Goal: Navigation & Orientation: Find specific page/section

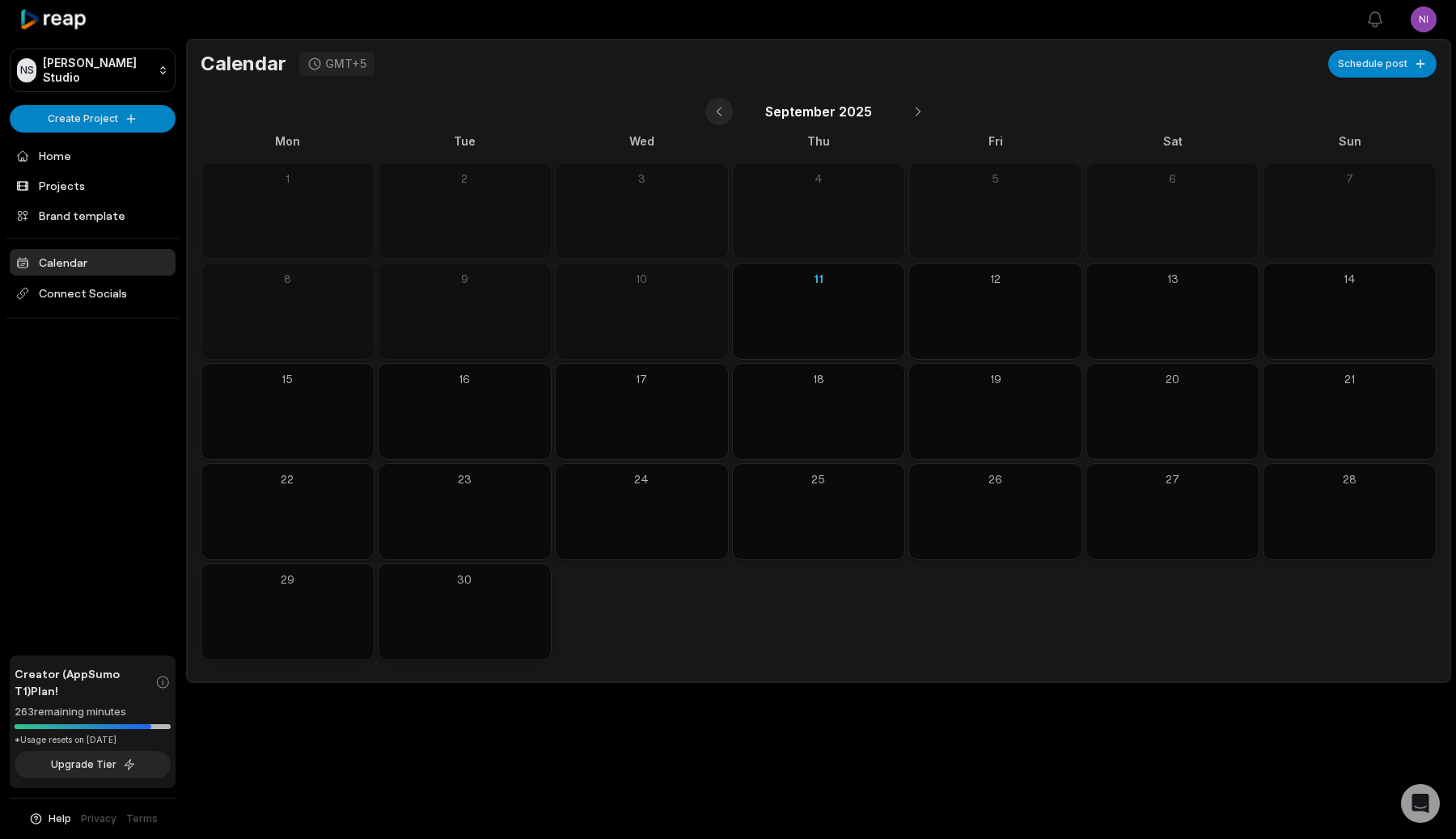
click at [723, 115] on button at bounding box center [719, 111] width 27 height 27
click at [723, 115] on button at bounding box center [731, 111] width 27 height 27
click at [748, 110] on button at bounding box center [741, 111] width 27 height 27
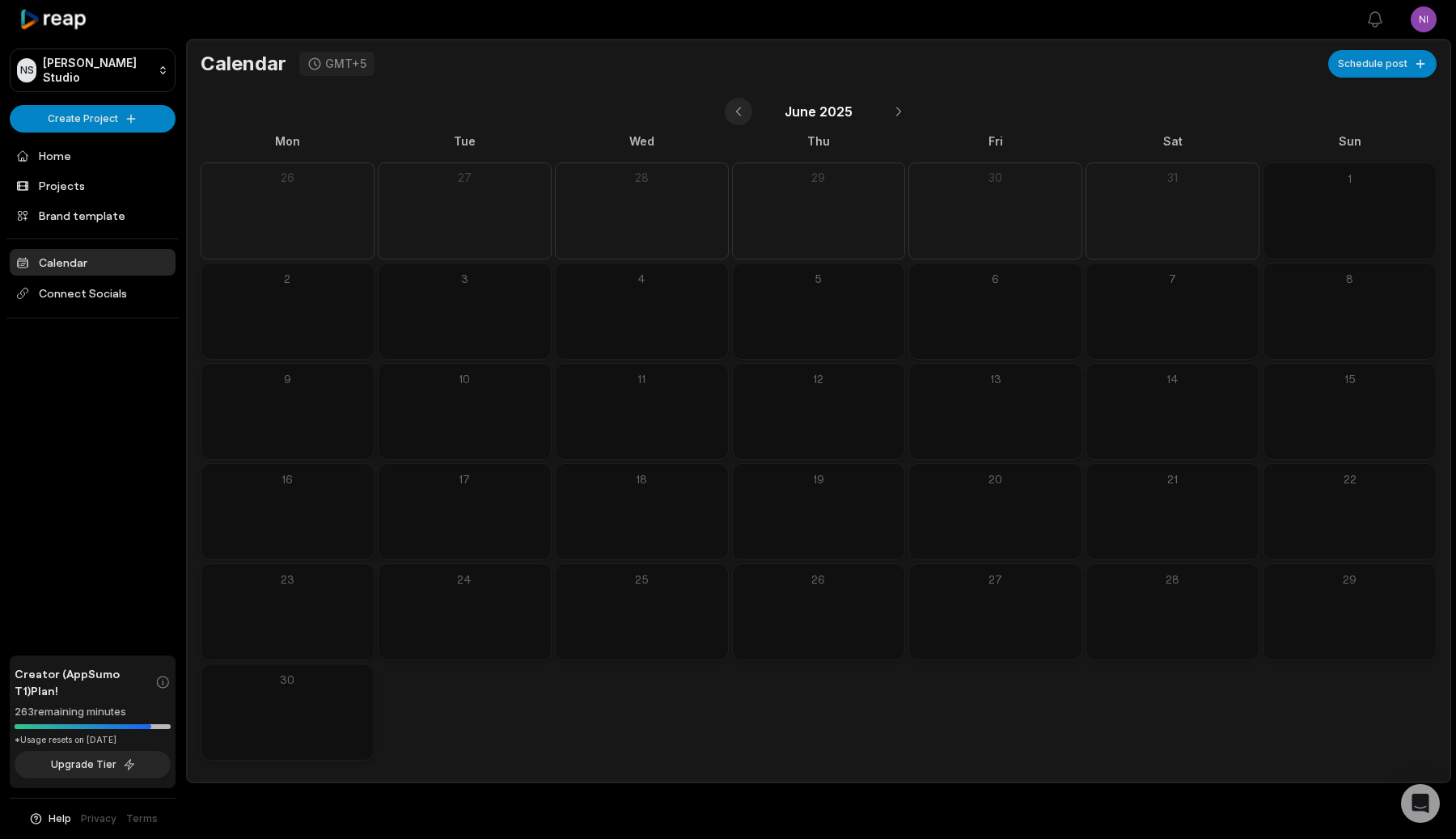
click at [748, 110] on button at bounding box center [738, 111] width 27 height 27
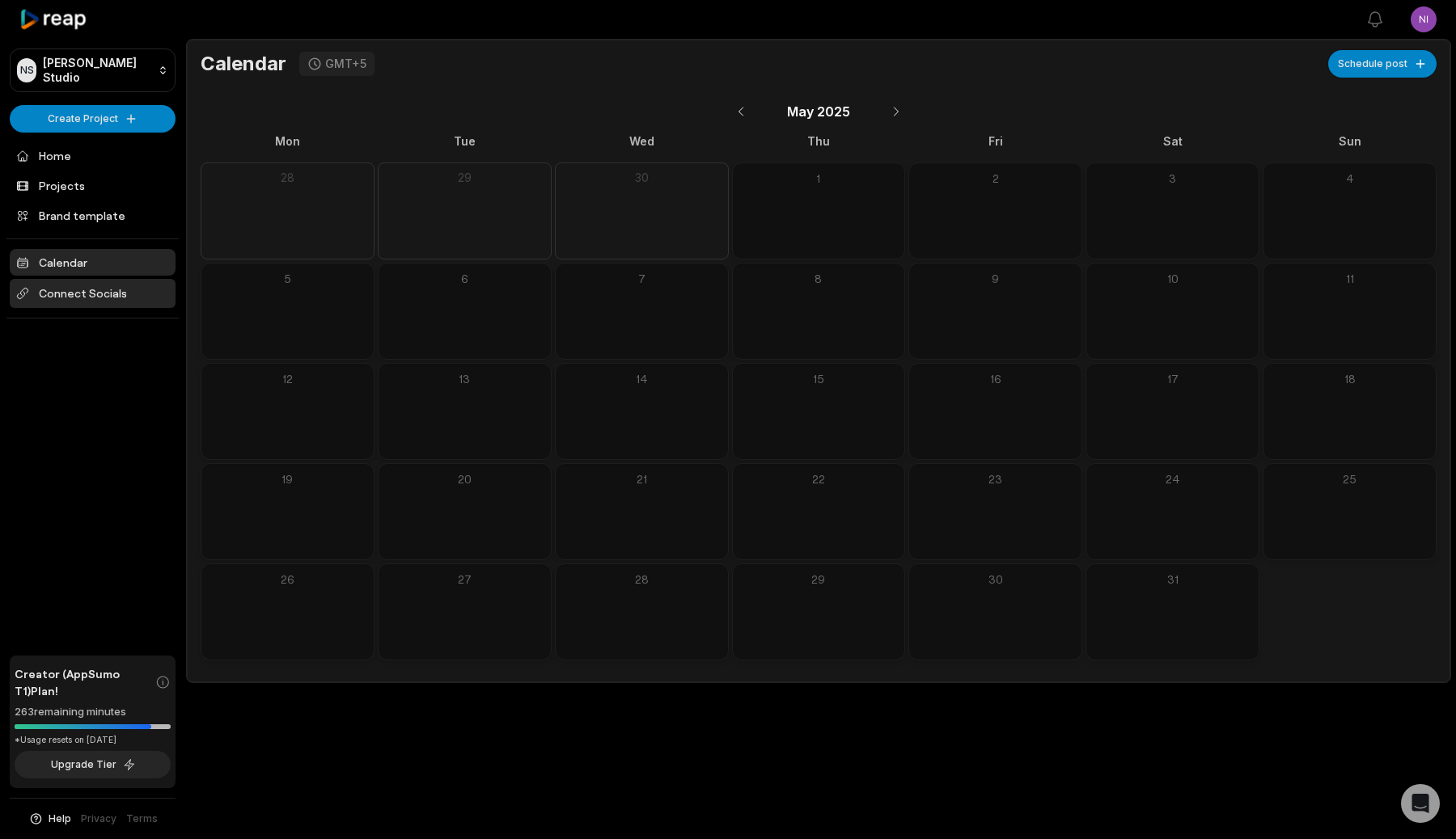
click at [100, 286] on span "Connect Socials" at bounding box center [93, 294] width 166 height 29
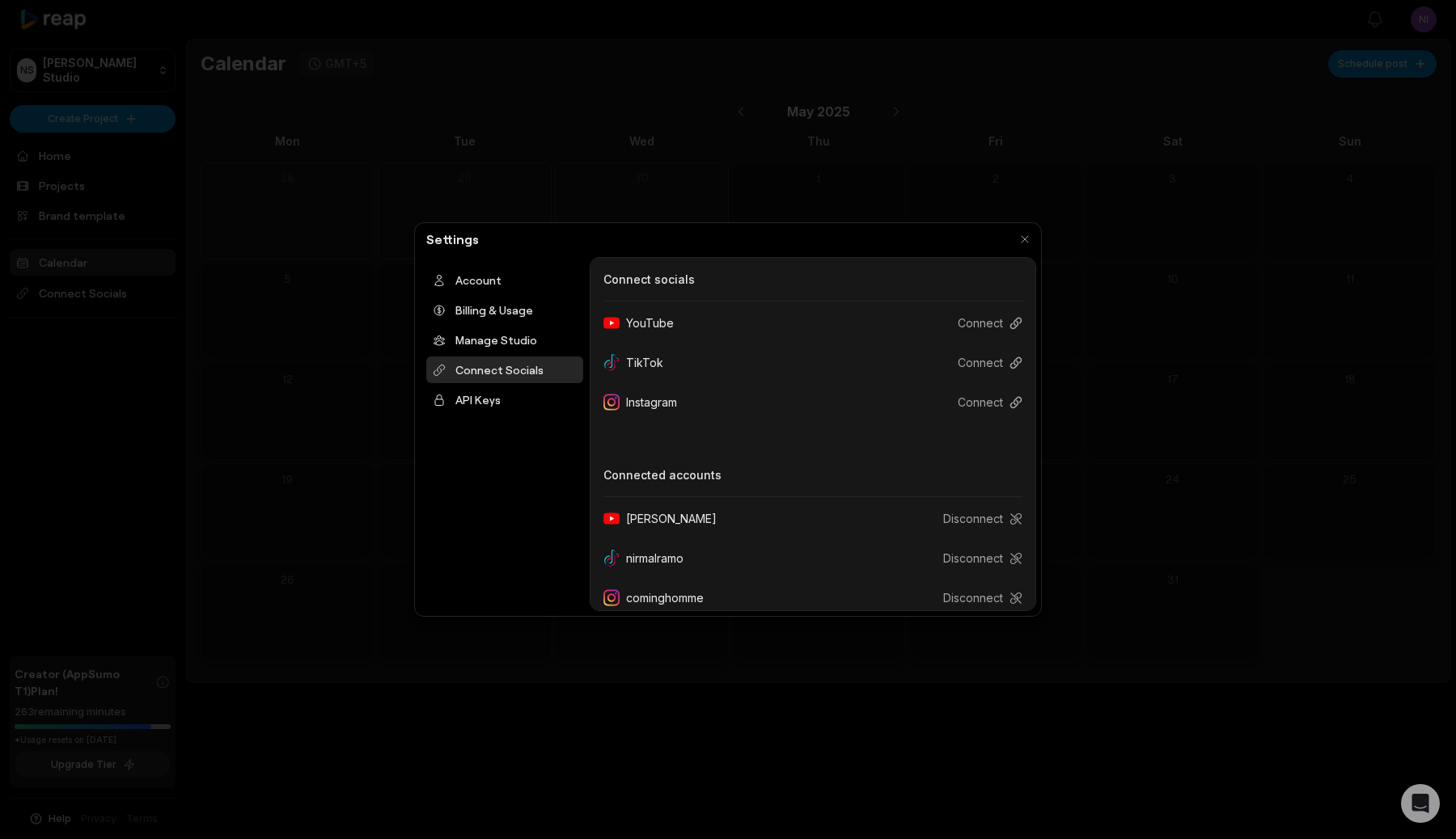
scroll to position [55, 0]
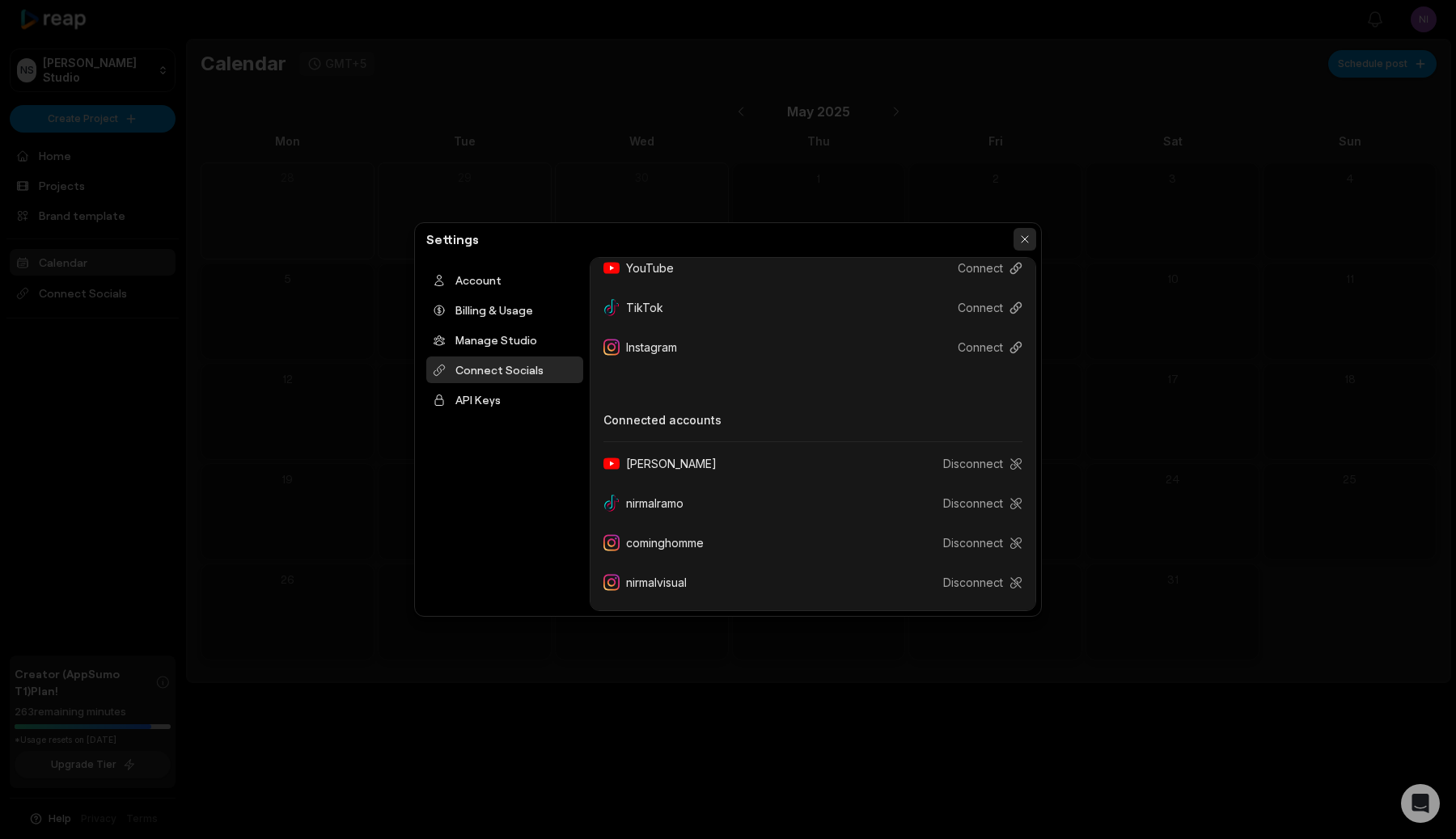
click at [1023, 240] on button "button" at bounding box center [1024, 240] width 23 height 23
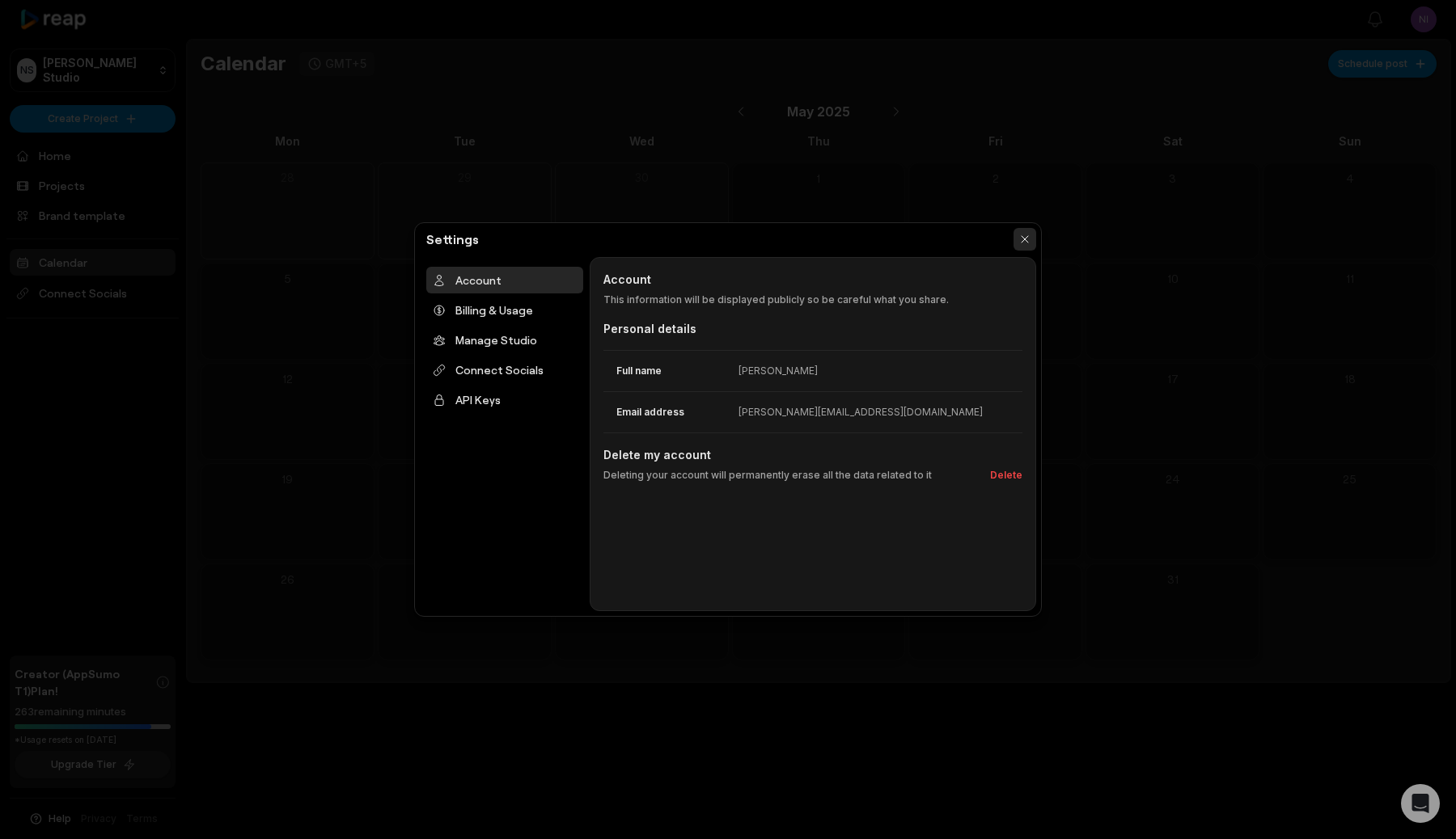
scroll to position [0, 0]
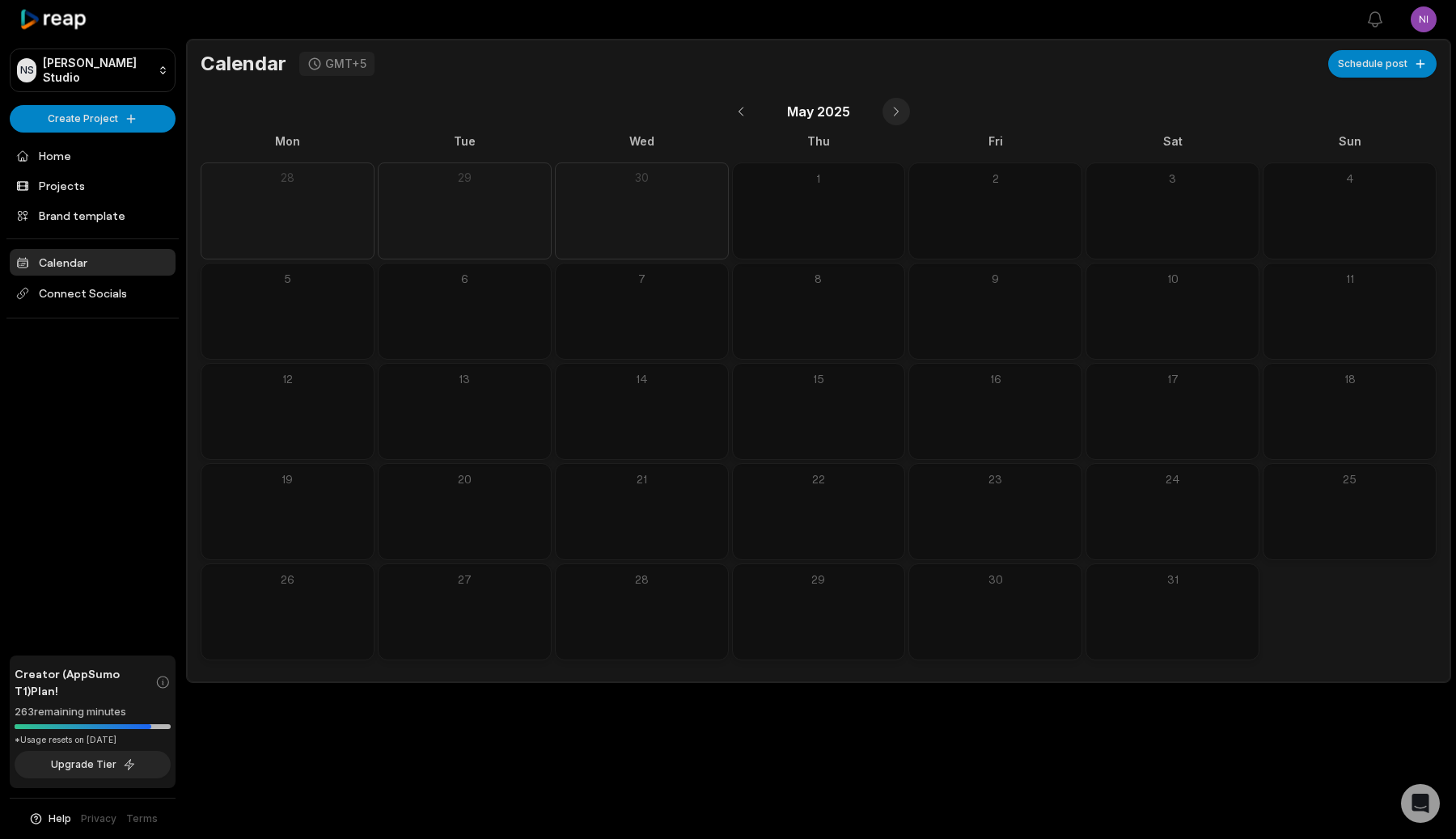
click at [899, 113] on button at bounding box center [896, 111] width 27 height 27
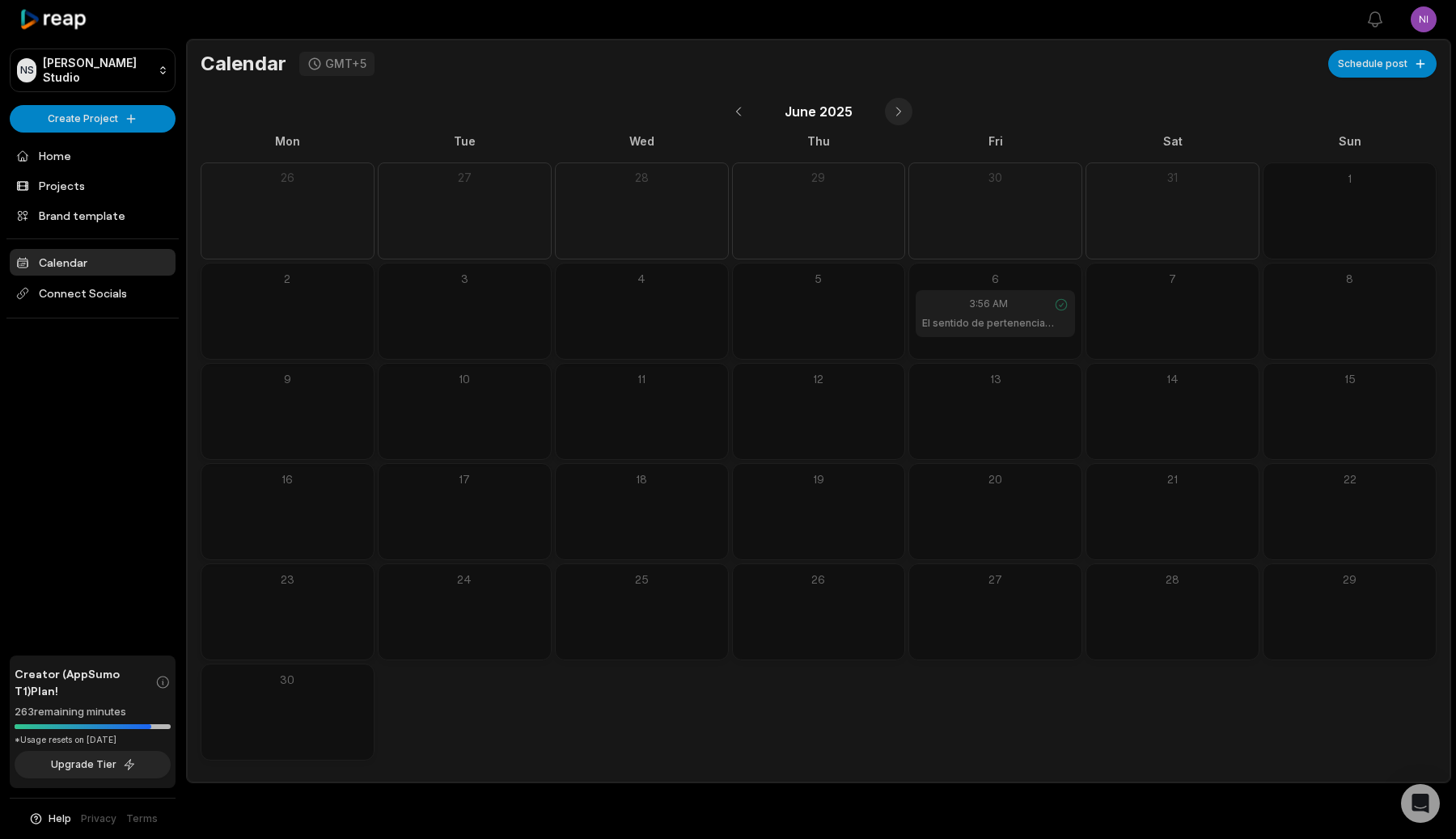
click at [899, 113] on button at bounding box center [898, 111] width 27 height 27
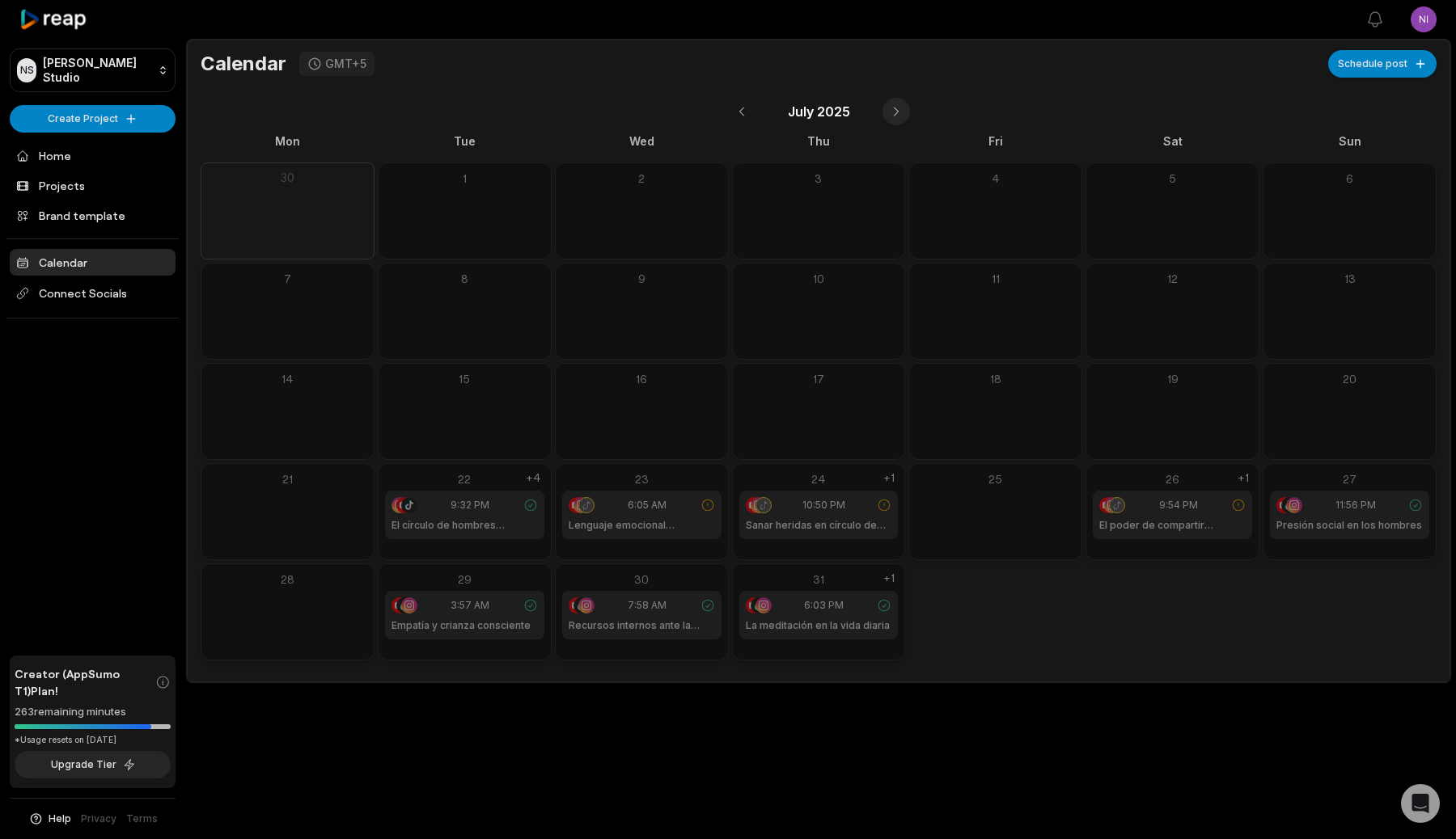
click at [899, 113] on button at bounding box center [896, 111] width 27 height 27
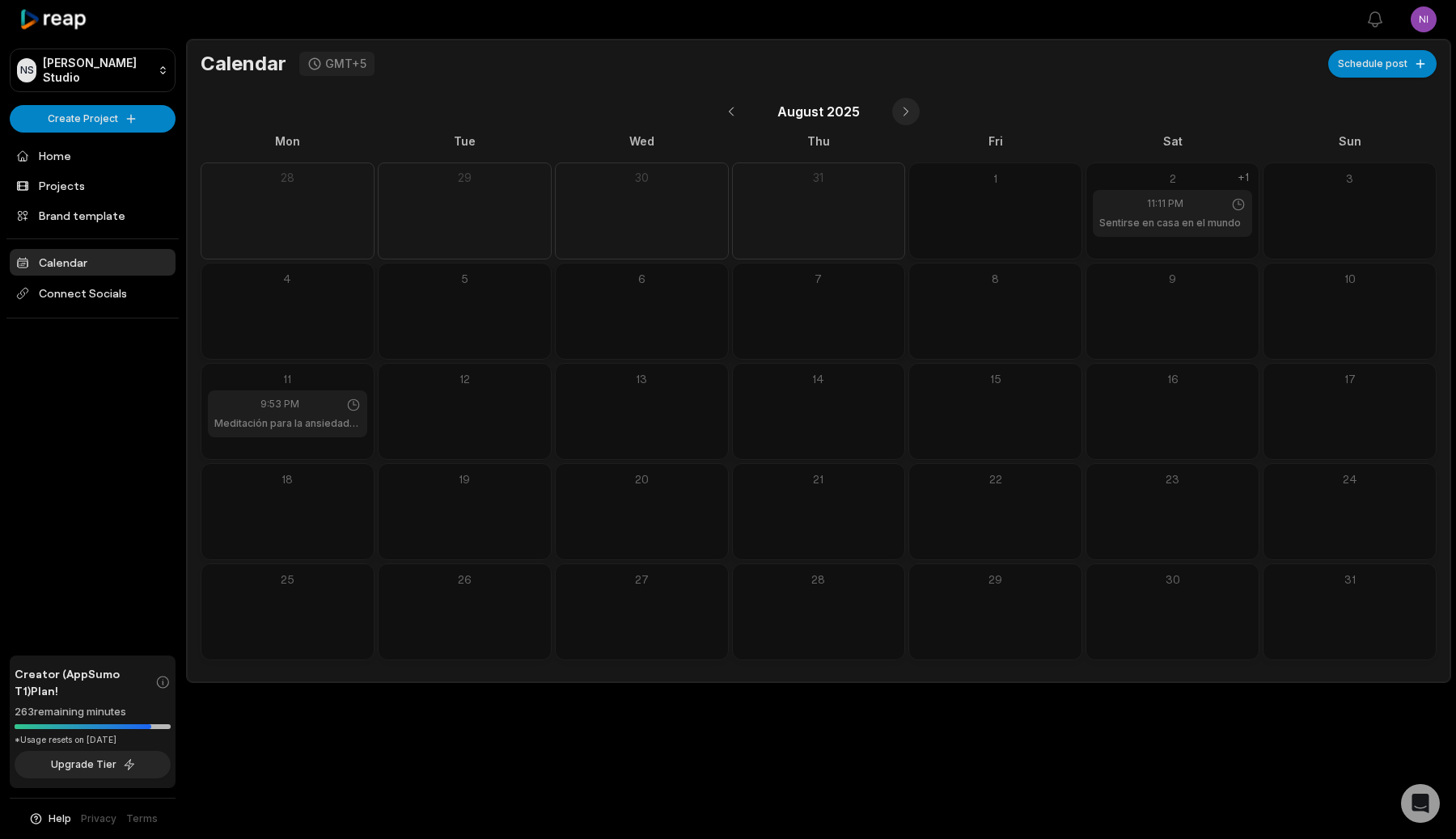
click at [899, 113] on button at bounding box center [906, 111] width 27 height 27
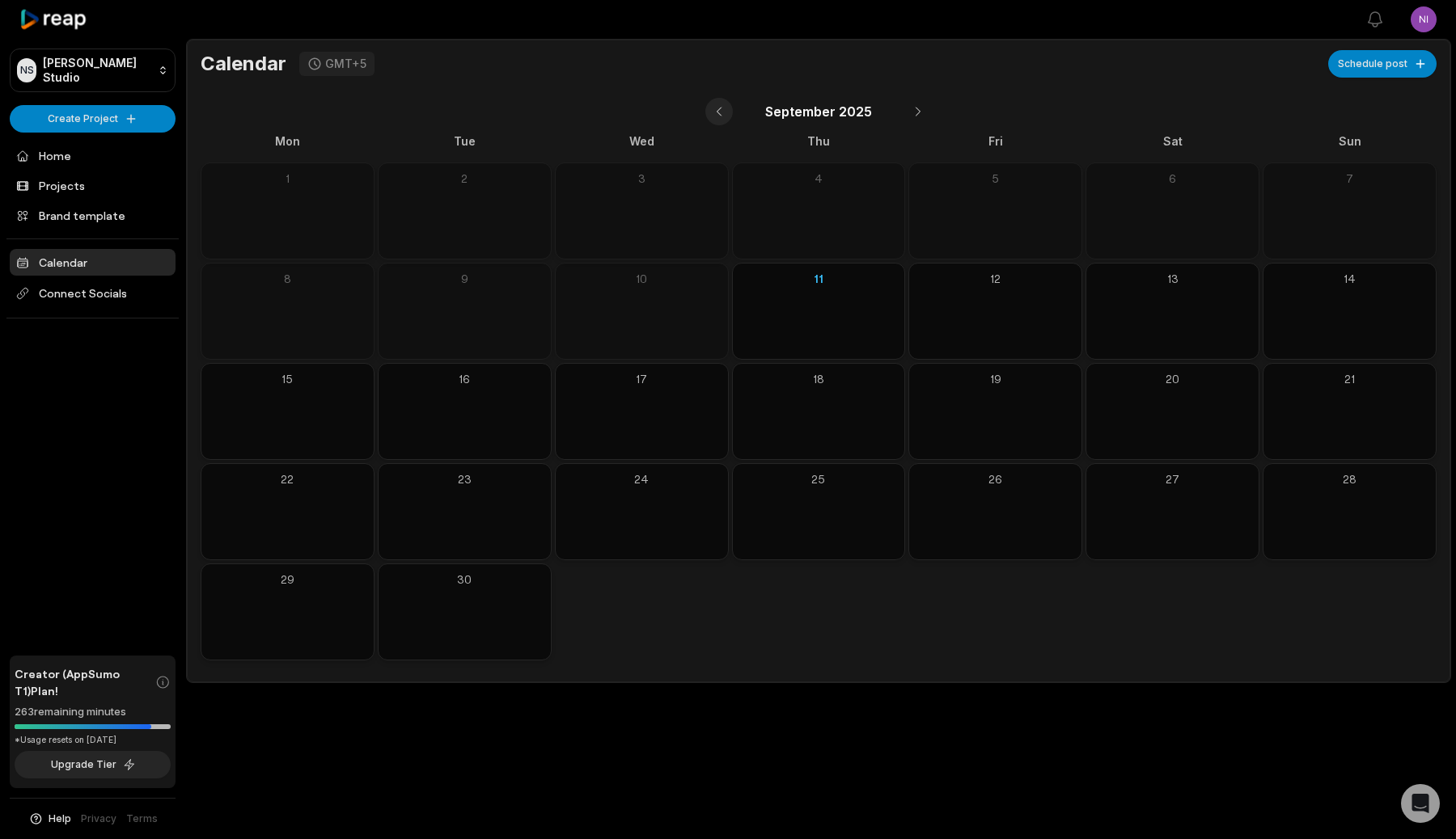
click at [714, 109] on button at bounding box center [719, 111] width 27 height 27
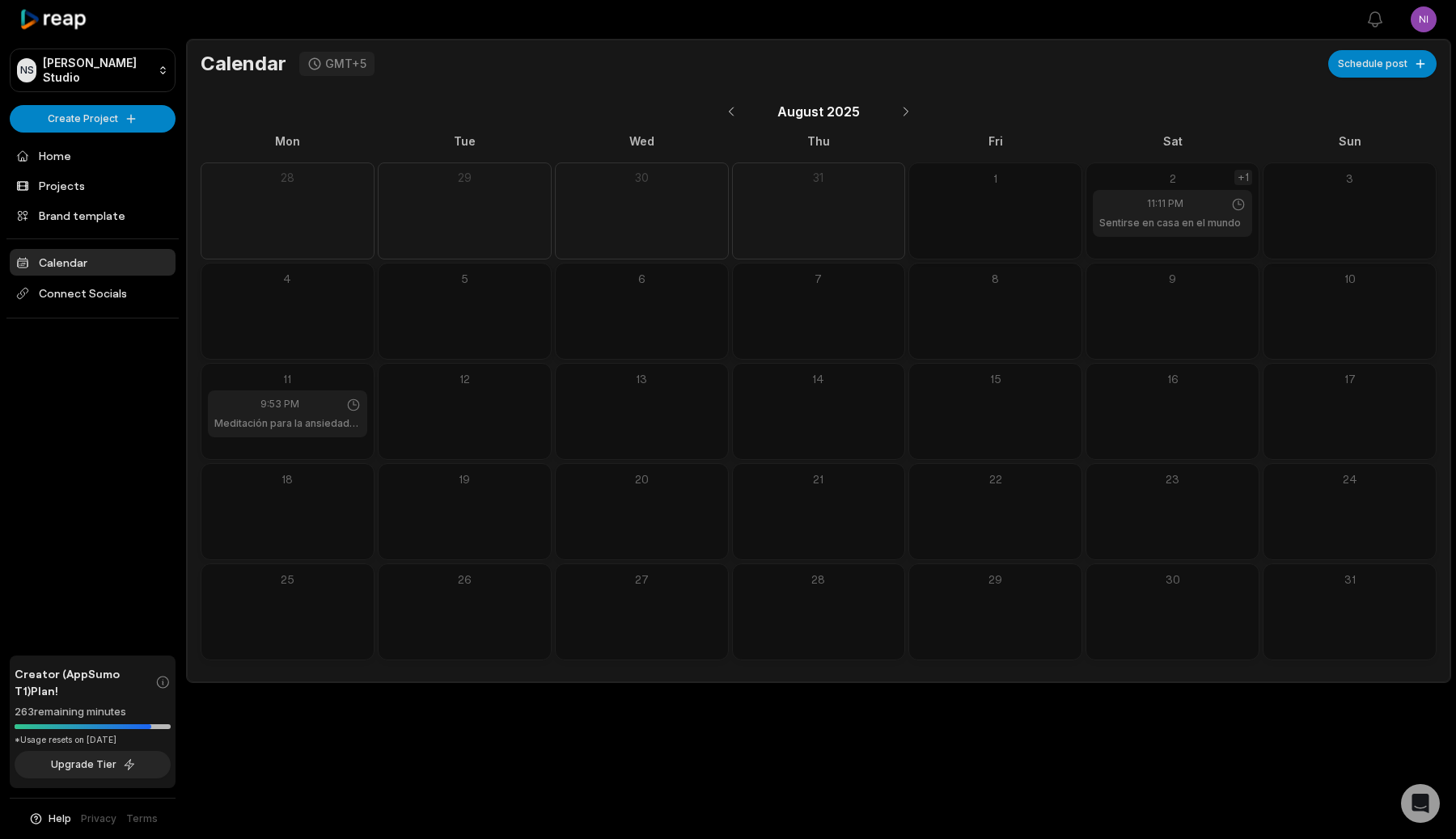
click at [1248, 178] on div "+1" at bounding box center [1243, 177] width 18 height 15
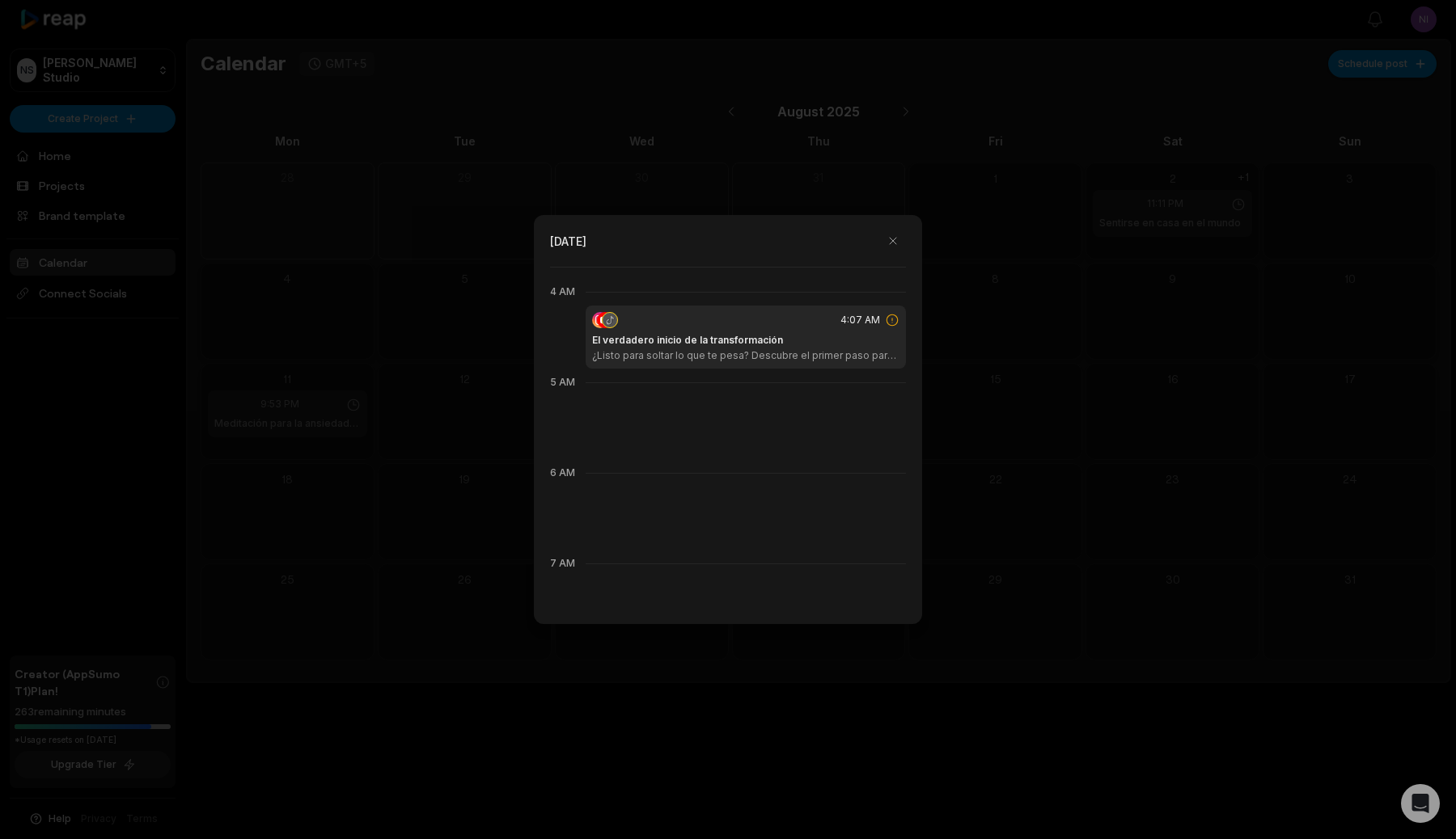
scroll to position [362, 0]
click at [788, 330] on div "El verdadero inicio de la transformación ¿Listo para soltar lo que te pesa? Des…" at bounding box center [746, 337] width 308 height 29
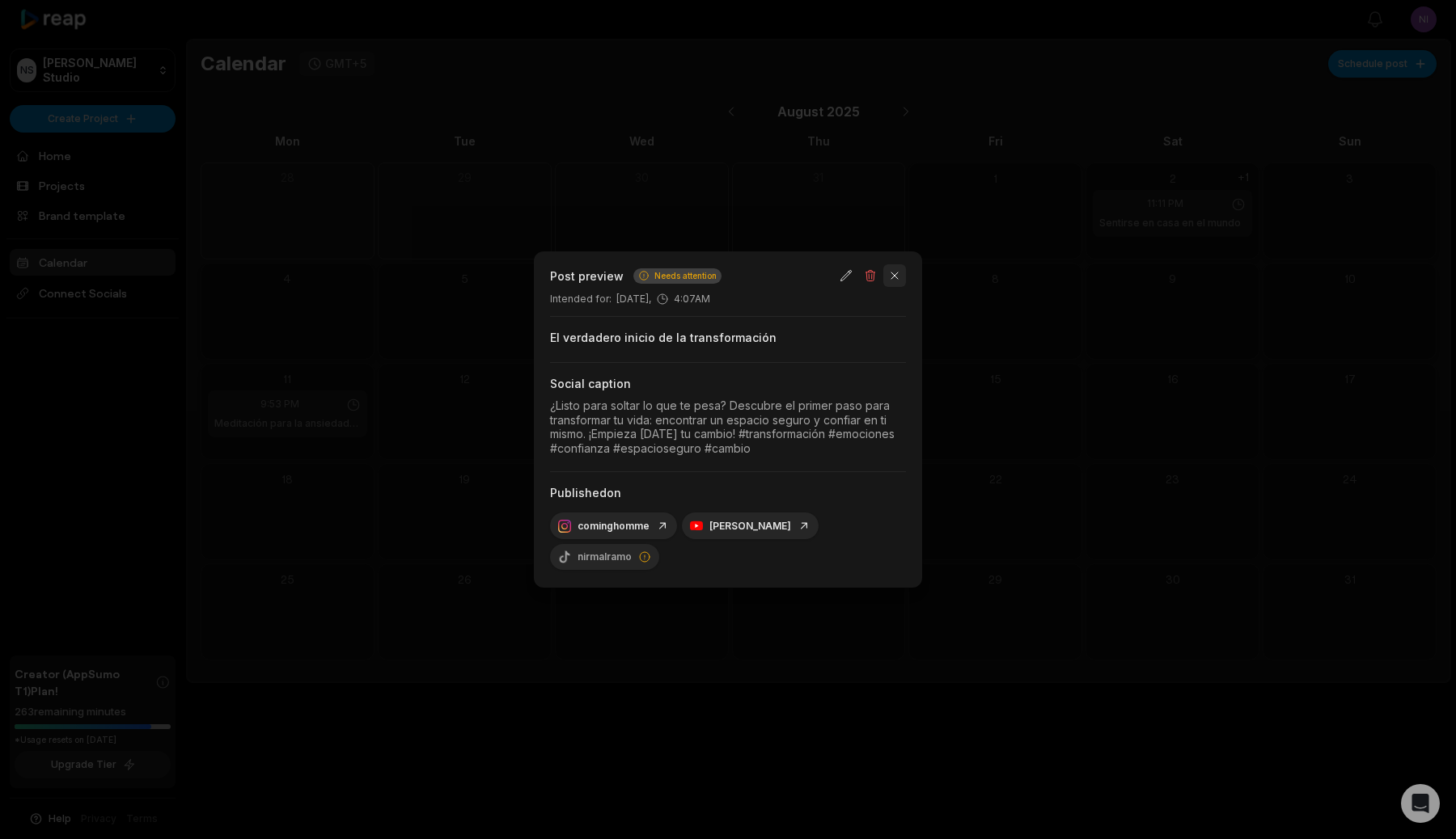
click at [900, 274] on button "button" at bounding box center [894, 276] width 23 height 23
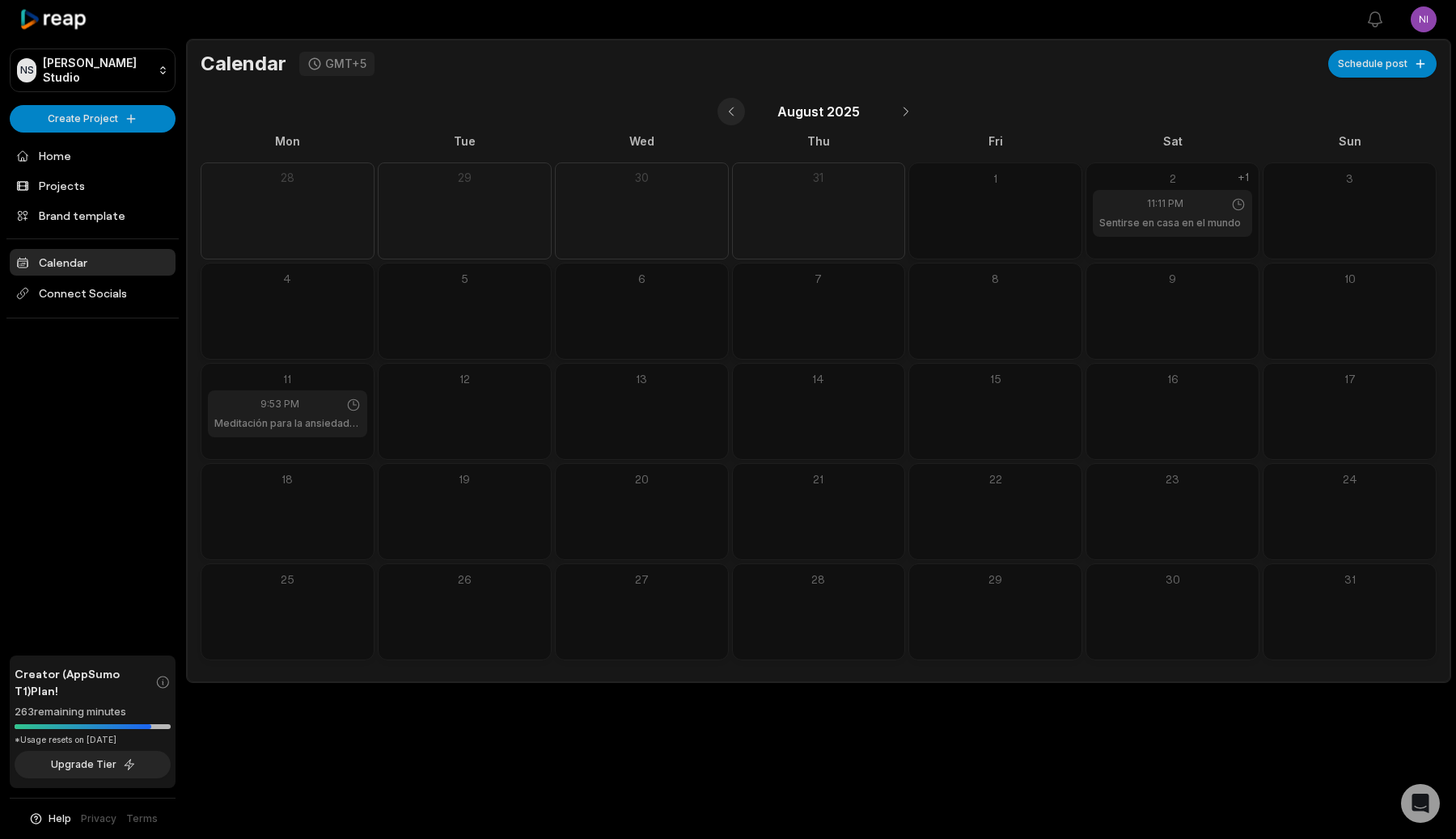
click at [726, 110] on button at bounding box center [731, 111] width 27 height 27
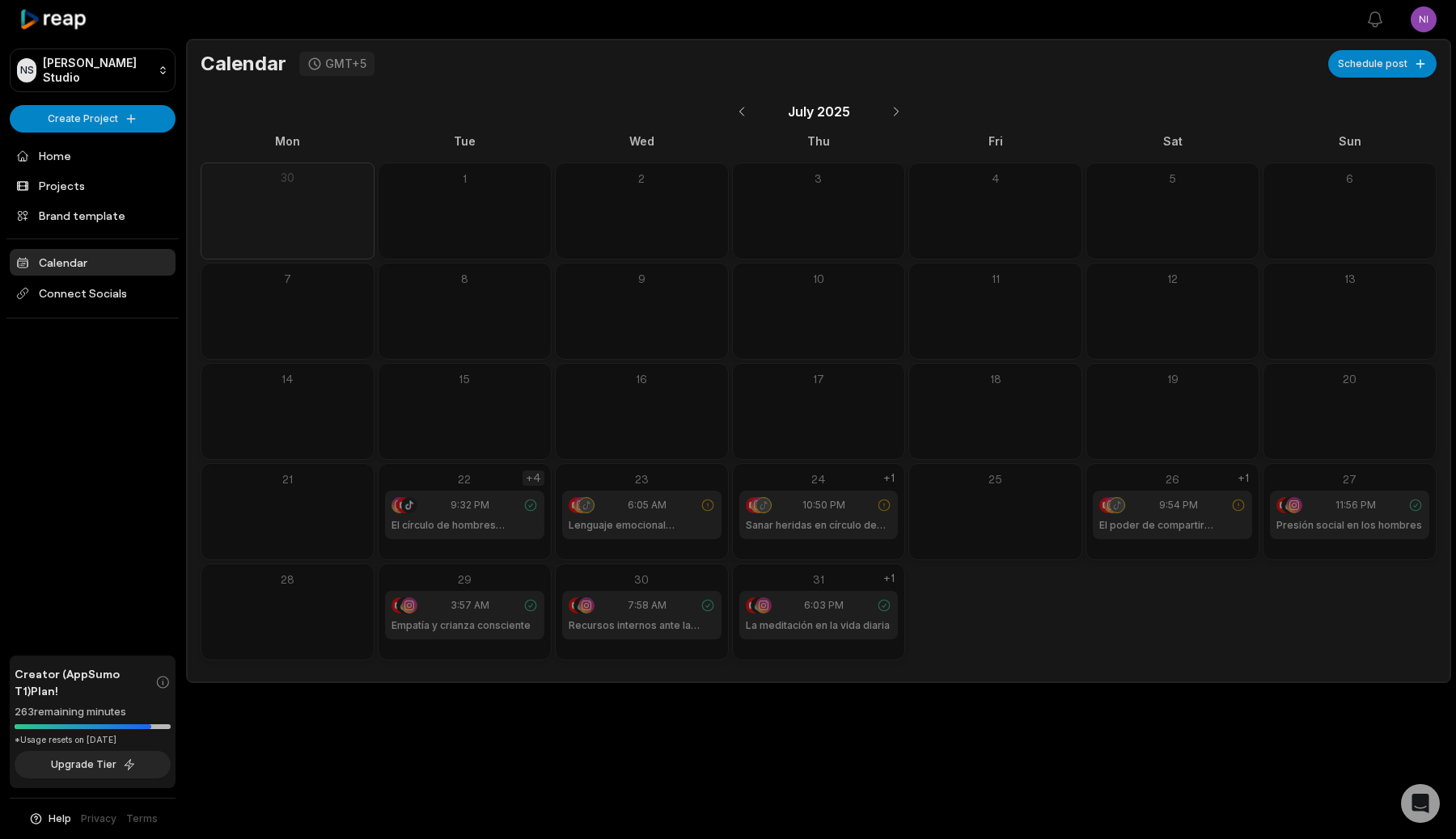
click at [531, 476] on div "+4" at bounding box center [533, 478] width 22 height 15
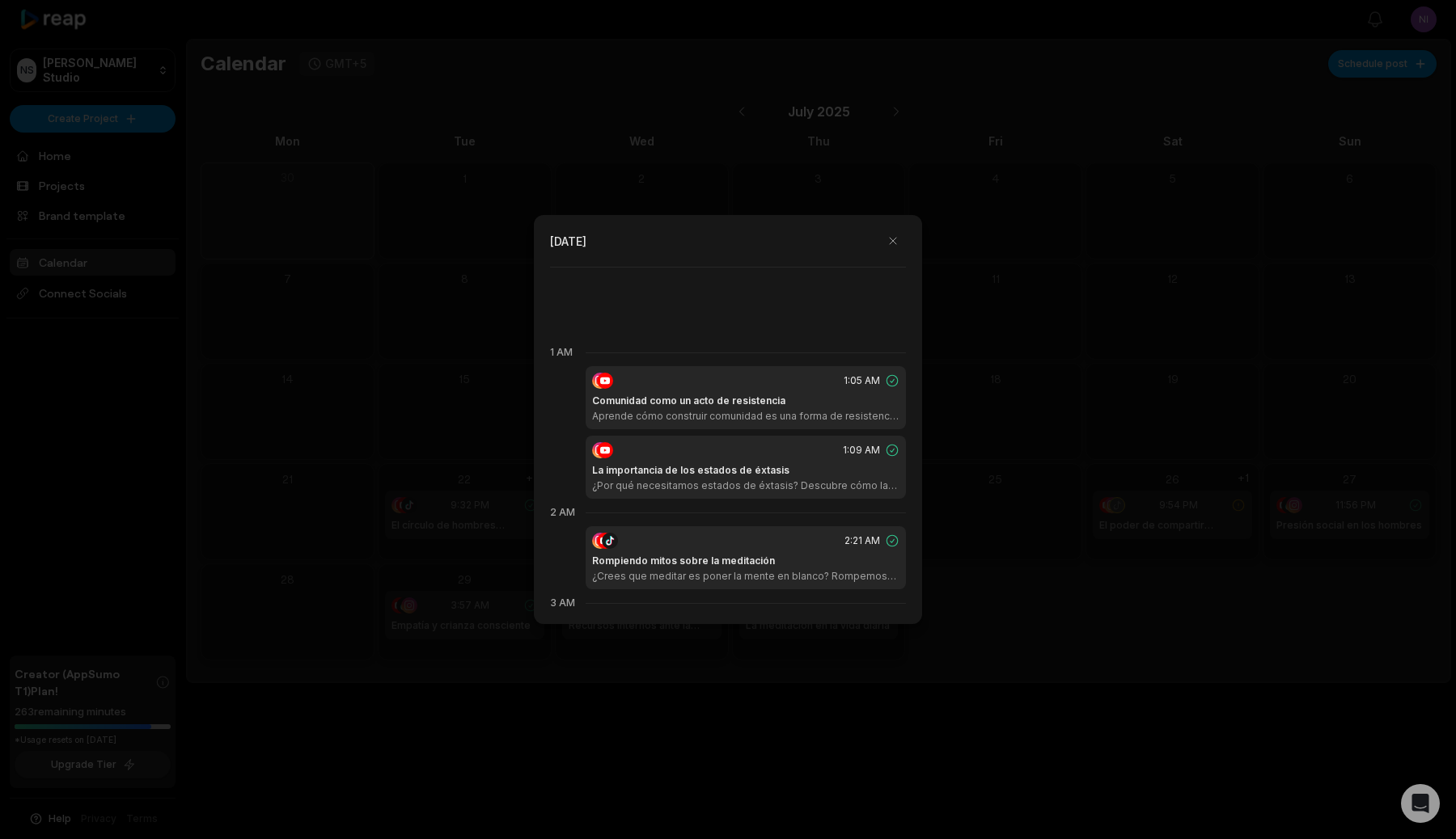
scroll to position [6, 0]
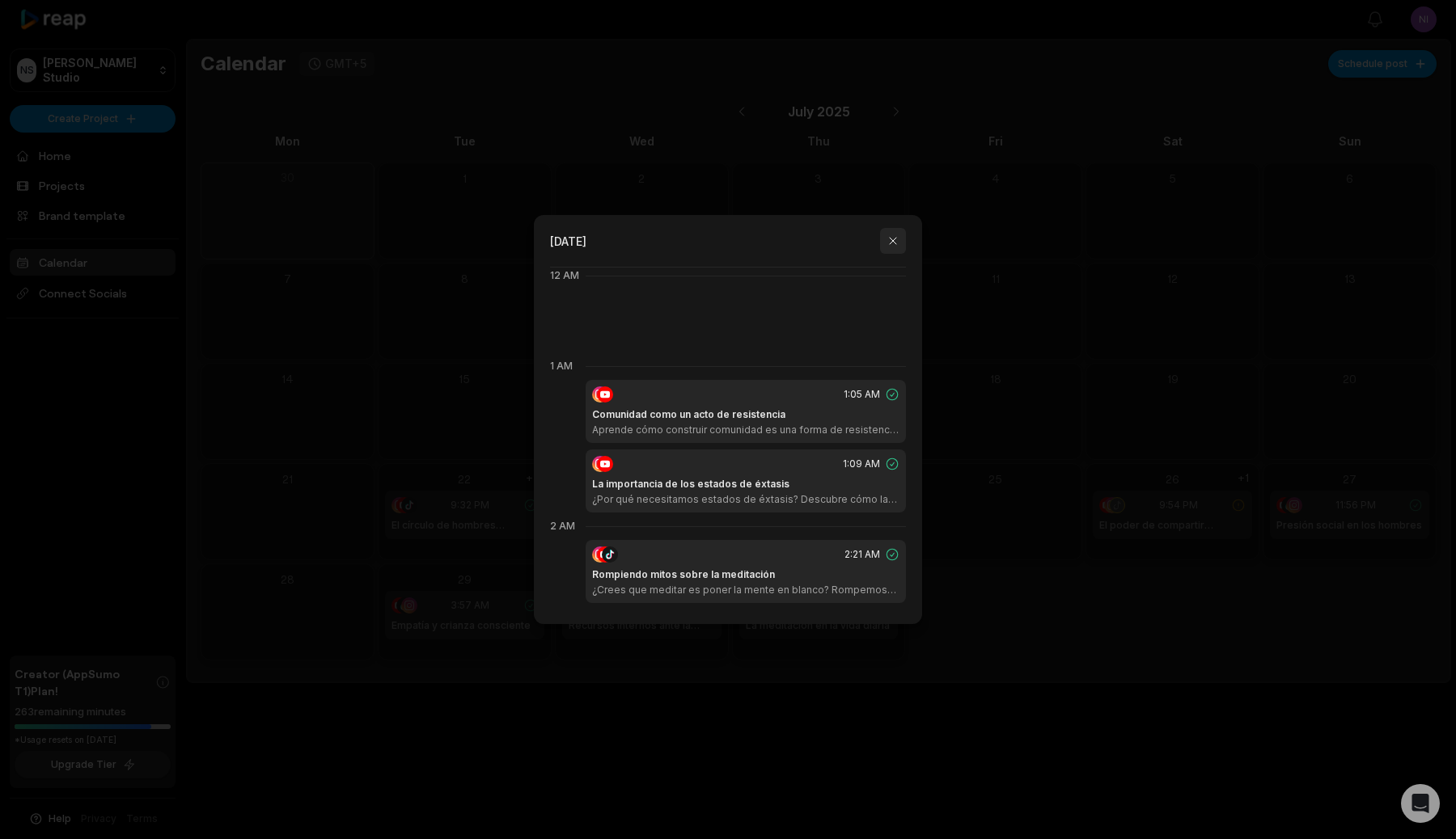
click at [895, 241] on button "button" at bounding box center [892, 241] width 25 height 25
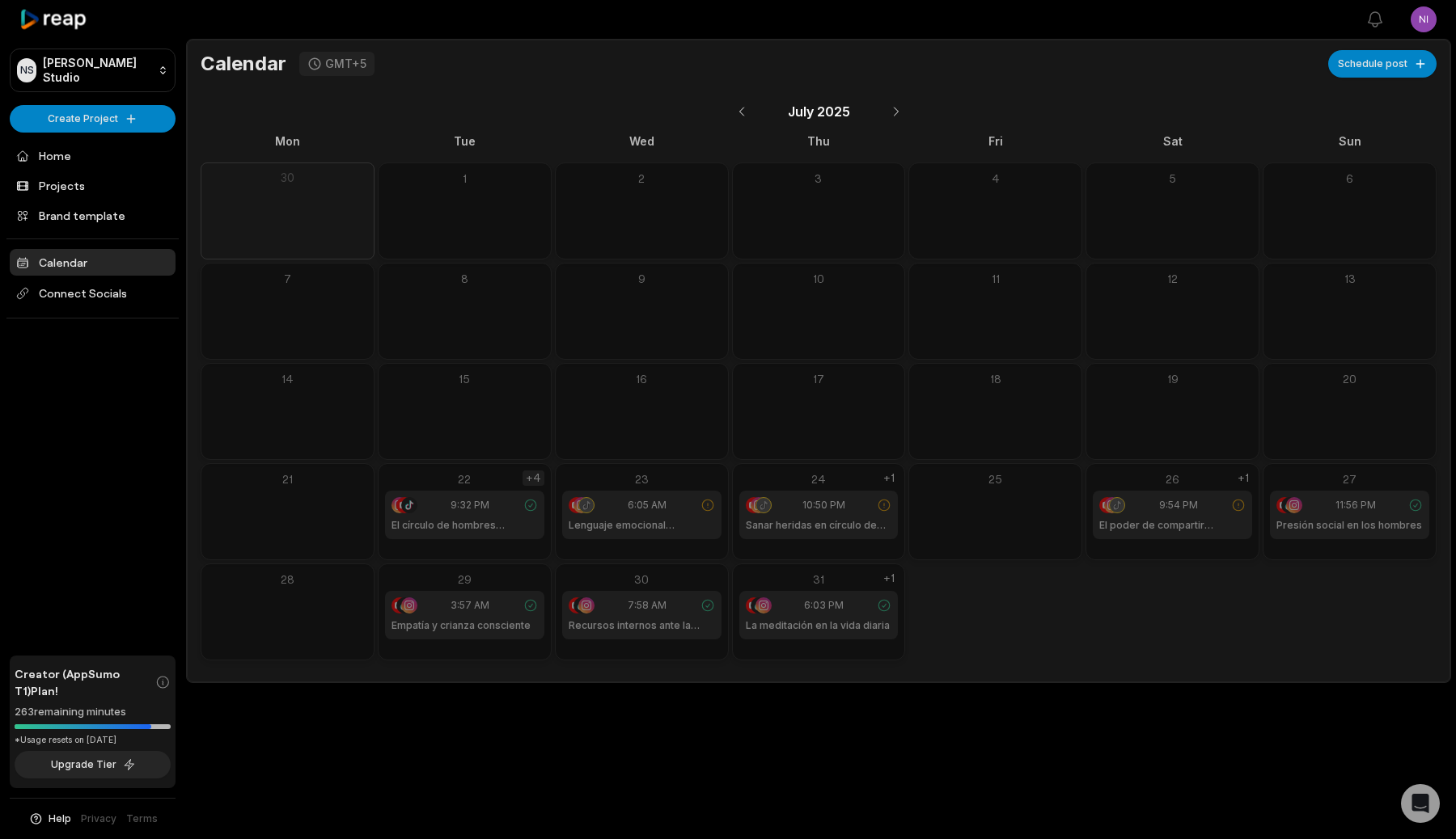
click at [537, 471] on div "+4" at bounding box center [533, 478] width 22 height 15
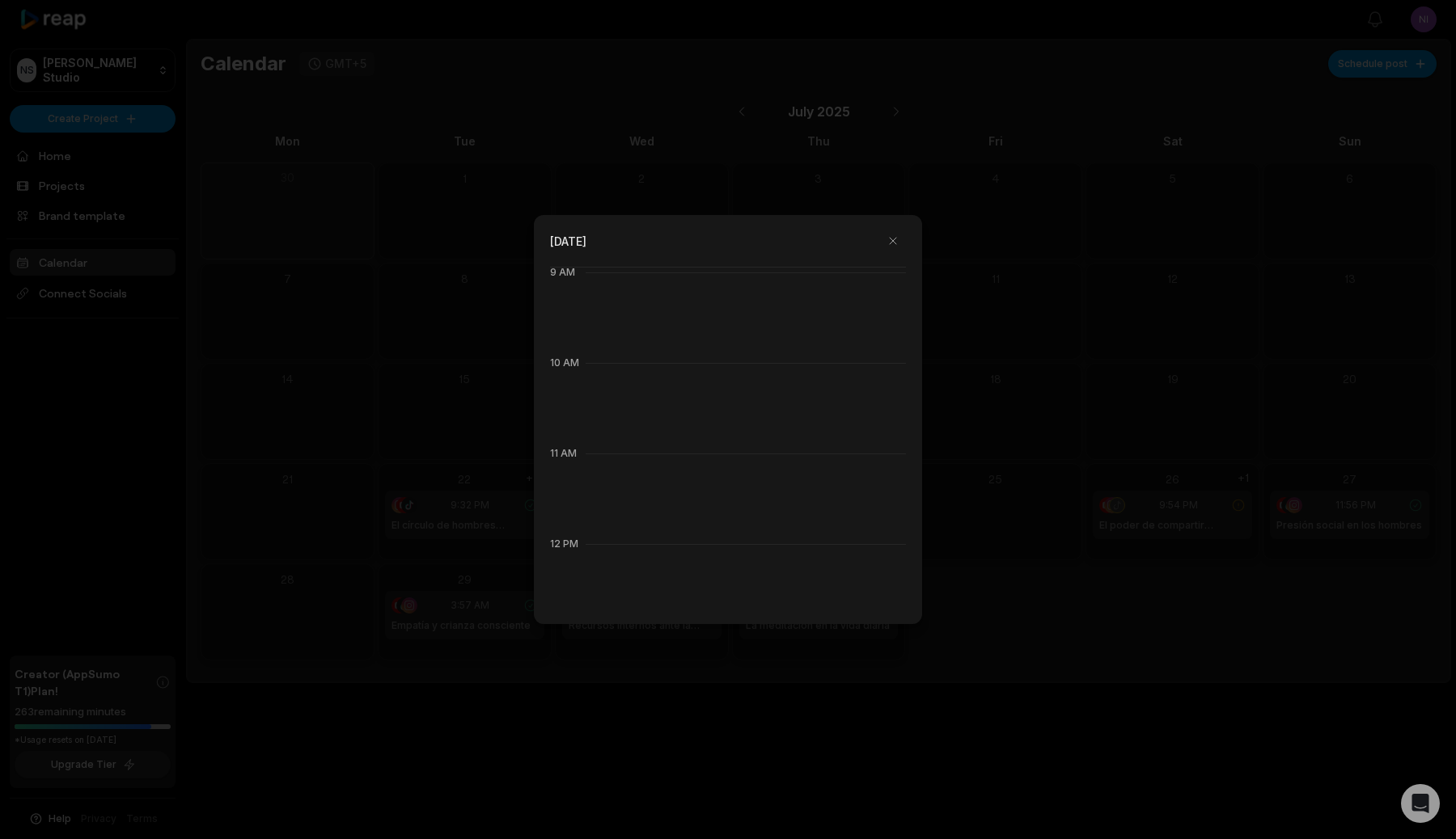
scroll to position [1018, 0]
click at [1030, 287] on div at bounding box center [728, 419] width 1456 height 839
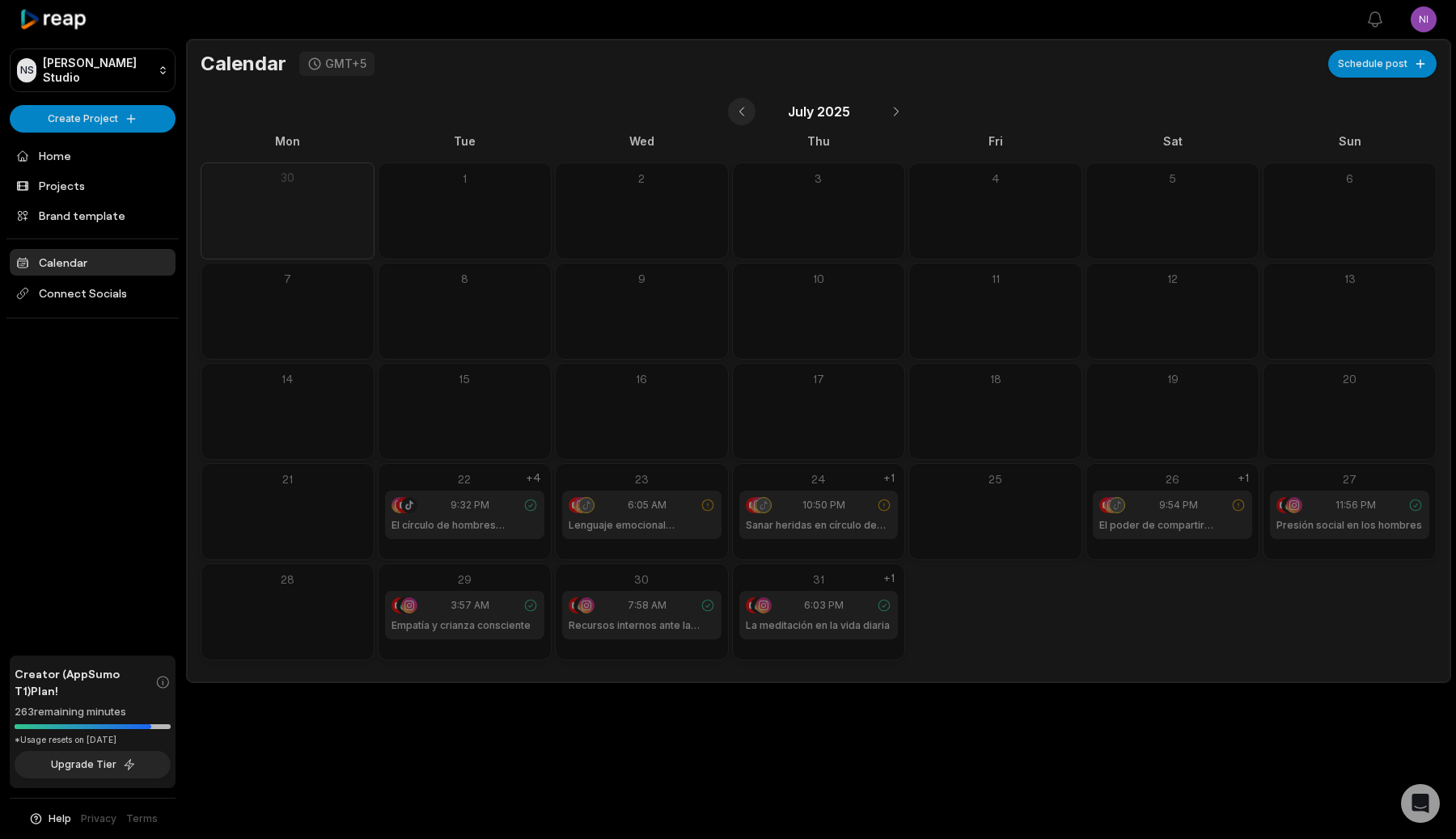
click at [737, 107] on button at bounding box center [741, 111] width 27 height 27
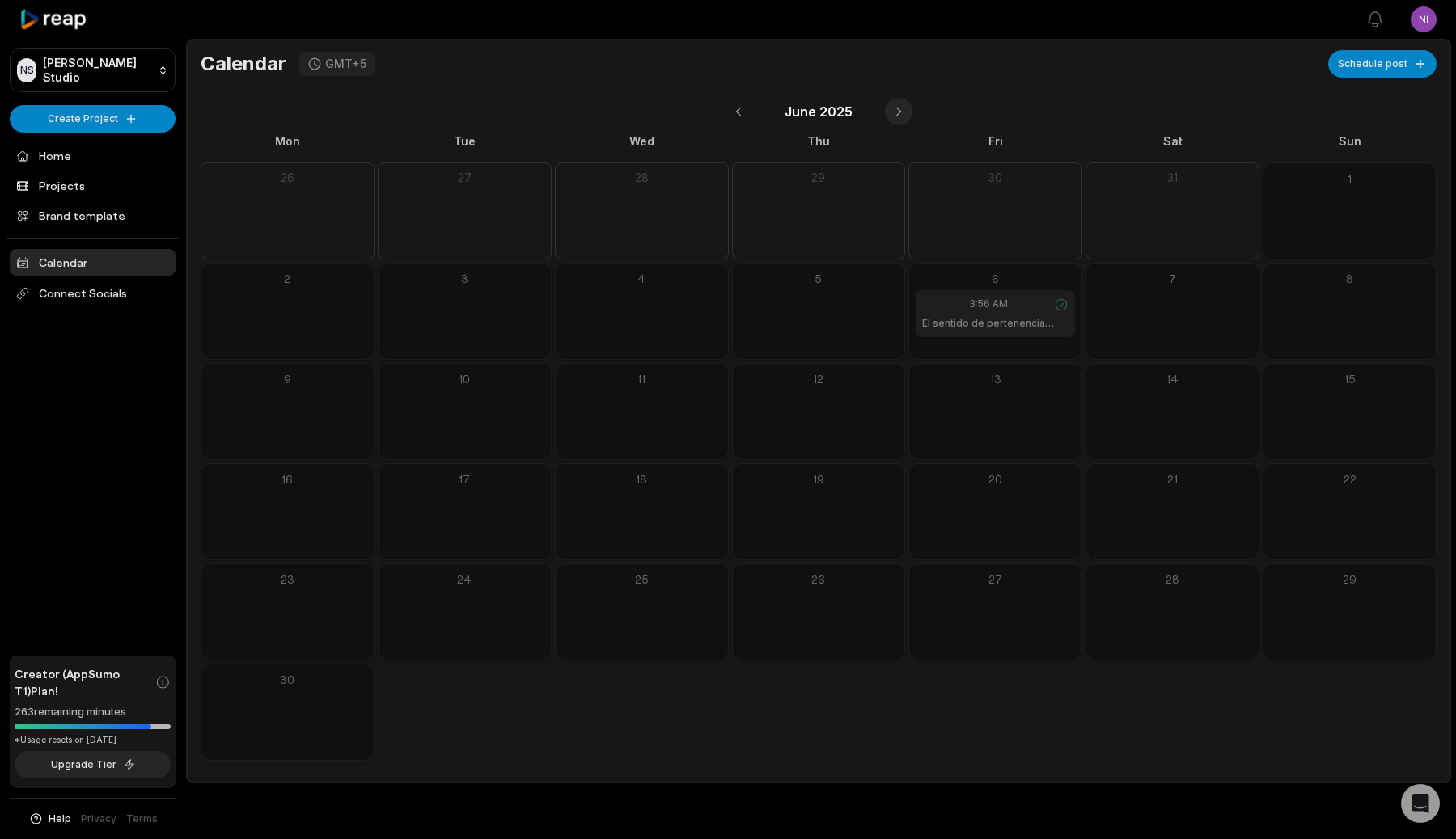
click at [895, 115] on button at bounding box center [898, 111] width 27 height 27
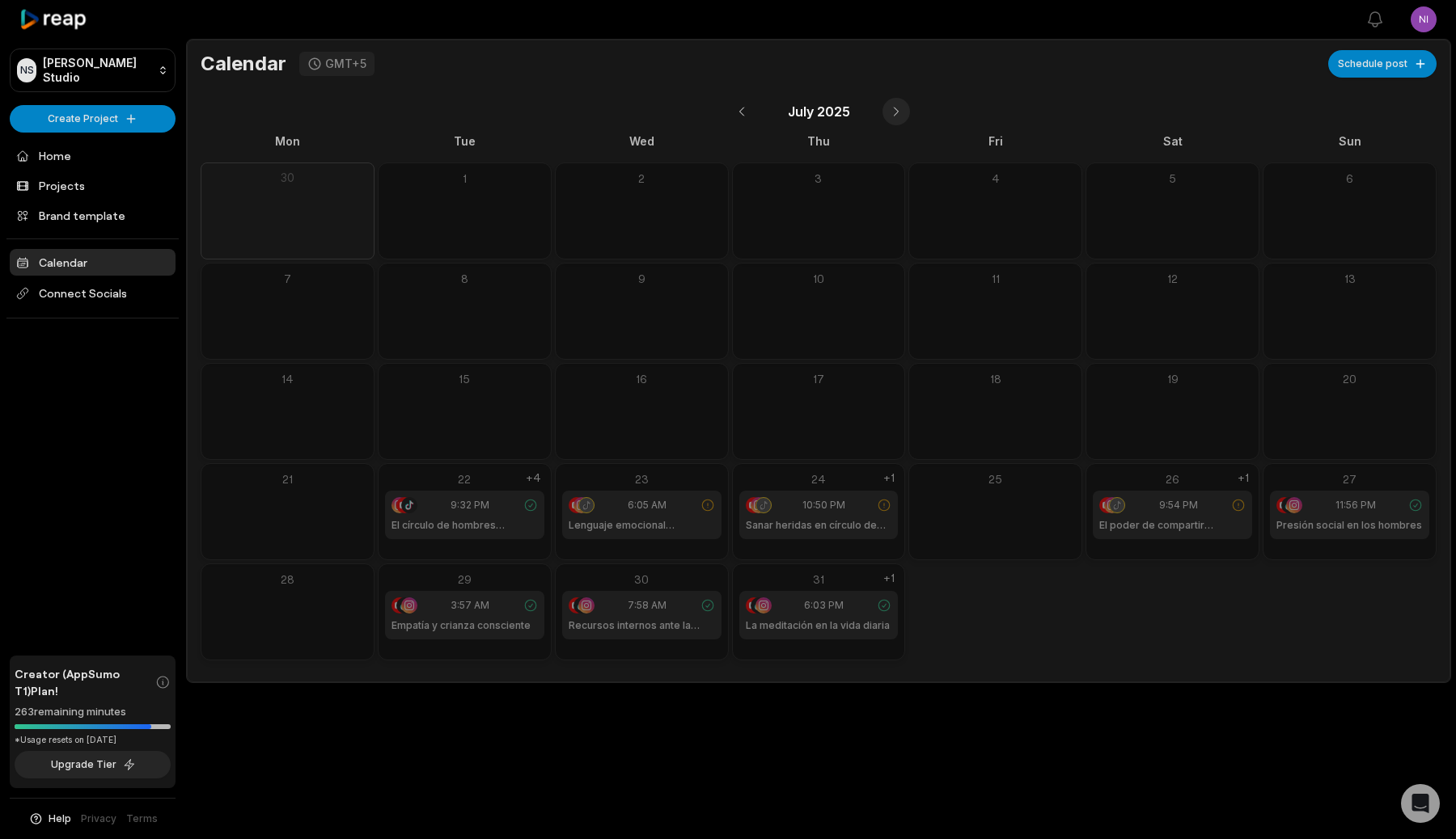
click at [895, 115] on button at bounding box center [896, 111] width 27 height 27
